Goal: Find specific fact

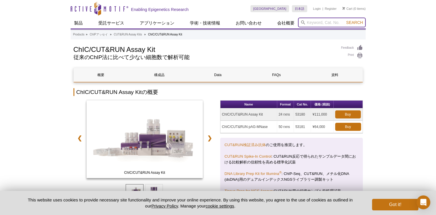
click at [310, 22] on input "search" at bounding box center [332, 23] width 68 height 10
type input "53220"
click at [344, 20] on button "Search" at bounding box center [354, 22] width 20 height 5
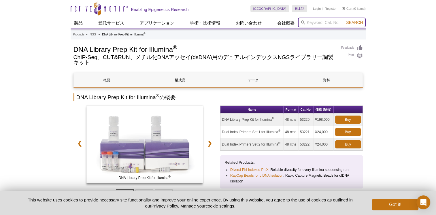
click at [334, 23] on input "search" at bounding box center [332, 23] width 68 height 10
type input "53221"
click at [344, 20] on button "Search" at bounding box center [354, 22] width 20 height 5
click at [260, 133] on td "Dual Index Primers Set 1 for Illumina ®" at bounding box center [251, 132] width 63 height 12
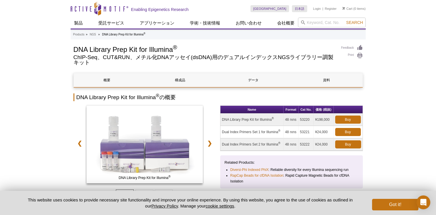
drag, startPoint x: 36, startPoint y: 79, endPoint x: 71, endPoint y: 11, distance: 76.4
